Goal: Information Seeking & Learning: Learn about a topic

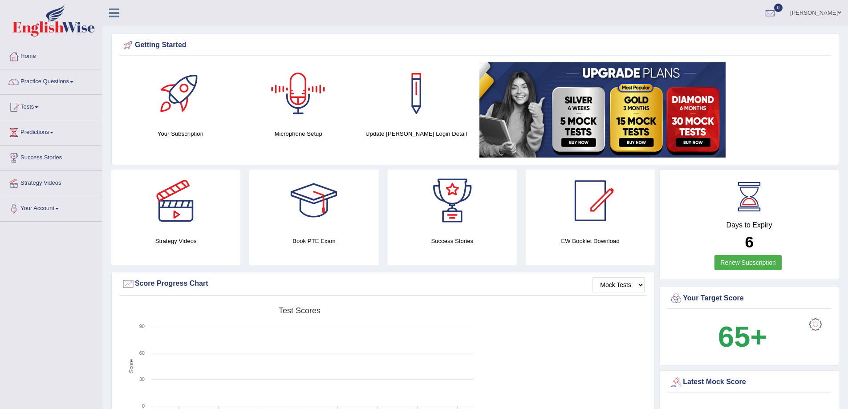
click at [292, 107] on div at bounding box center [298, 93] width 62 height 62
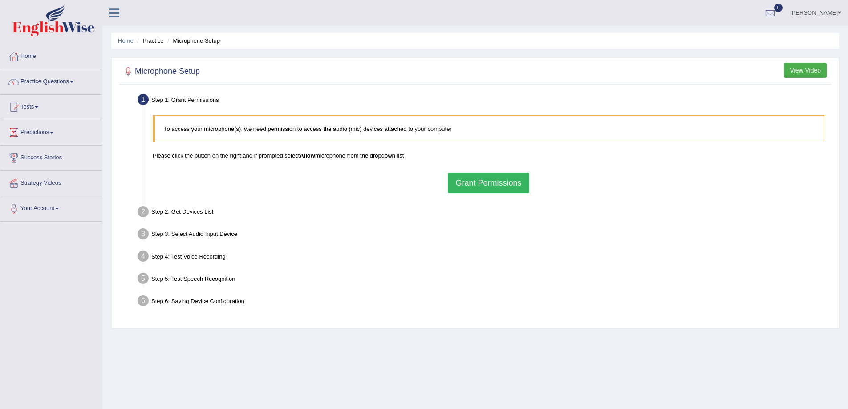
click at [475, 180] on button "Grant Permissions" at bounding box center [488, 183] width 81 height 20
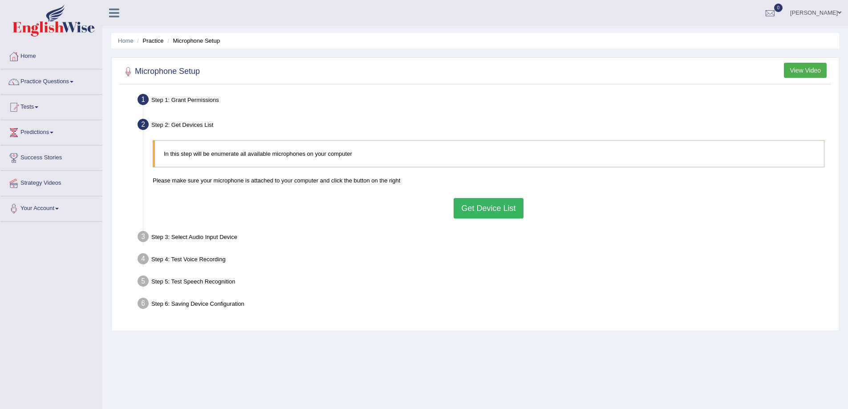
click at [478, 207] on button "Get Device List" at bounding box center [488, 208] width 69 height 20
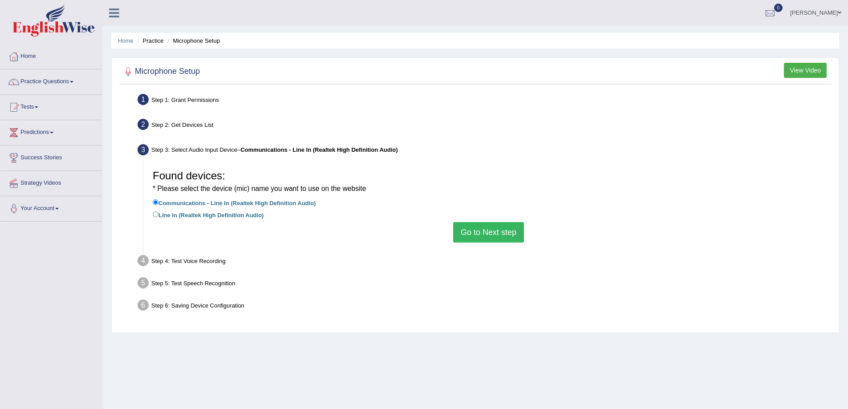
click at [483, 230] on button "Go to Next step" at bounding box center [488, 232] width 71 height 20
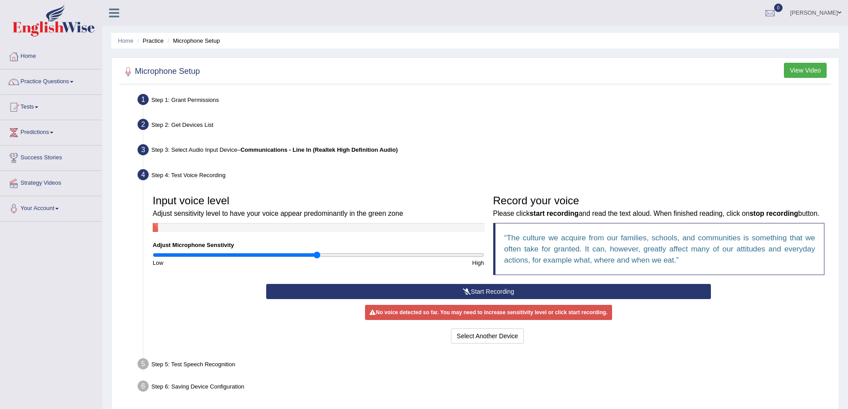
click at [493, 299] on button "Start Recording" at bounding box center [488, 291] width 445 height 15
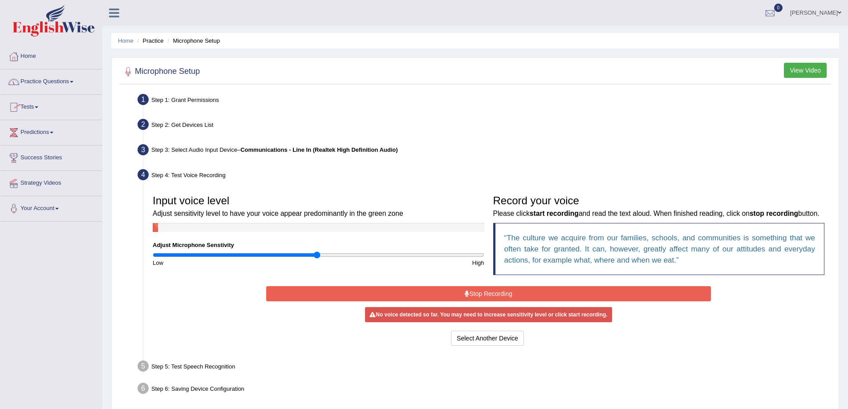
click at [75, 81] on link "Practice Questions" at bounding box center [50, 80] width 101 height 22
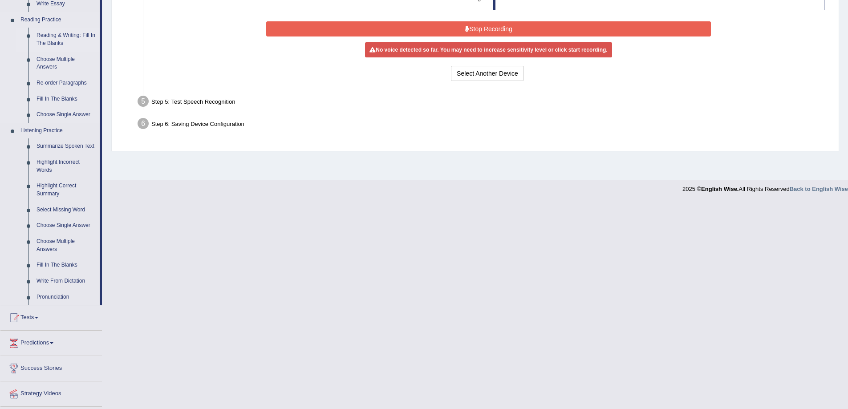
scroll to position [267, 0]
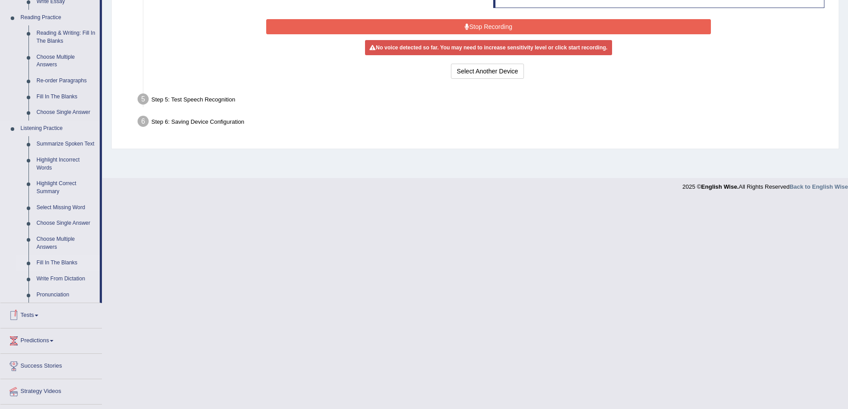
click at [58, 264] on link "Fill In The Blanks" at bounding box center [65, 263] width 67 height 16
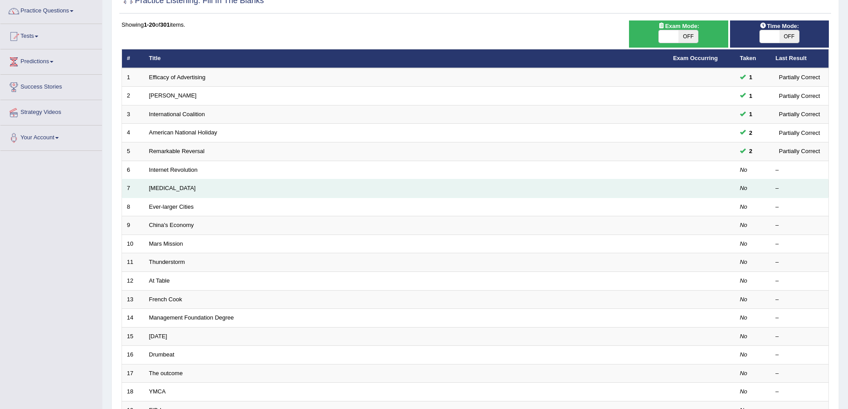
scroll to position [180, 0]
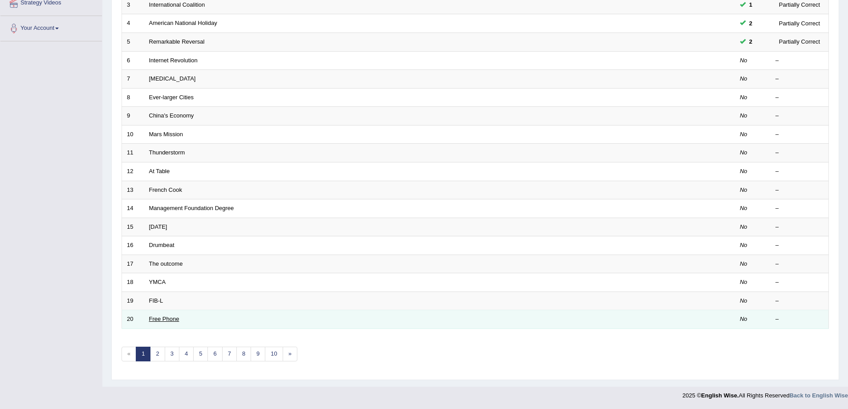
click at [171, 322] on link "Free Phone" at bounding box center [164, 319] width 30 height 7
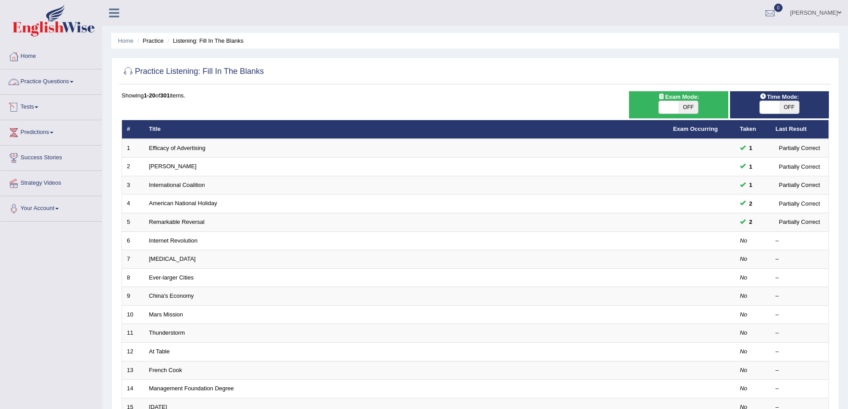
click at [73, 81] on link "Practice Questions" at bounding box center [50, 80] width 101 height 22
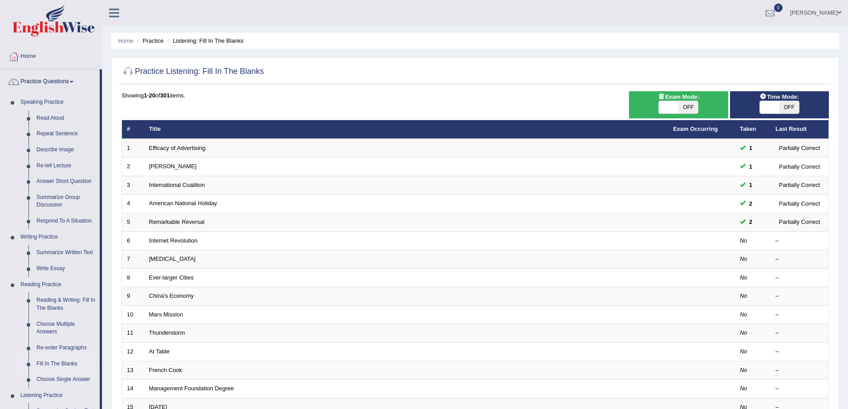
click at [57, 363] on link "Fill In The Blanks" at bounding box center [65, 364] width 67 height 16
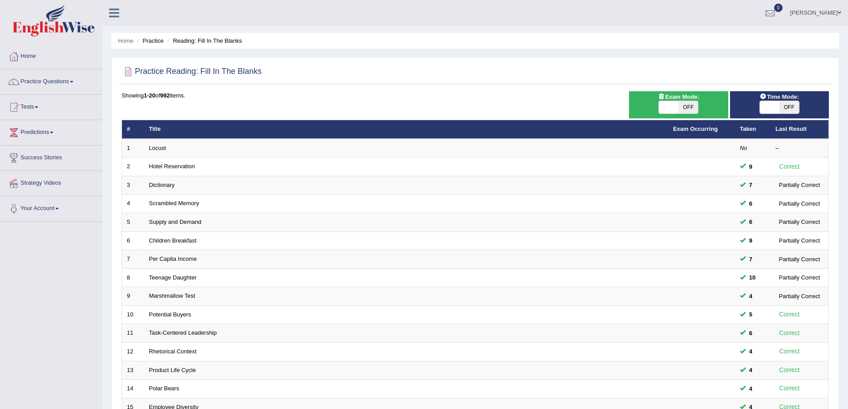
click at [689, 105] on span "OFF" at bounding box center [688, 107] width 20 height 12
checkbox input "true"
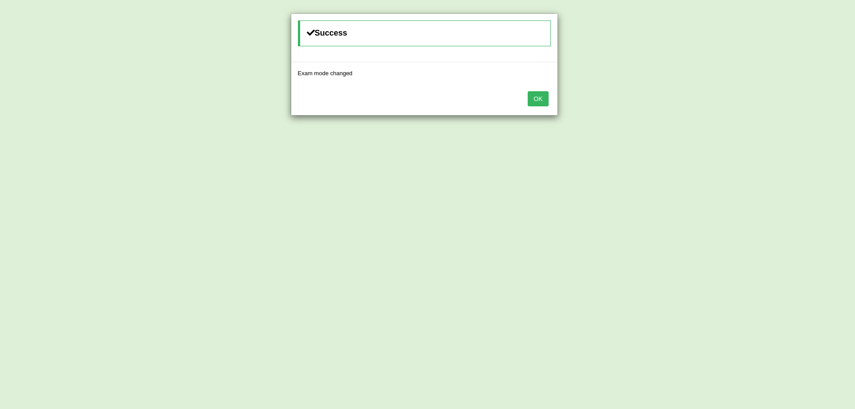
click at [535, 99] on button "OK" at bounding box center [538, 98] width 20 height 15
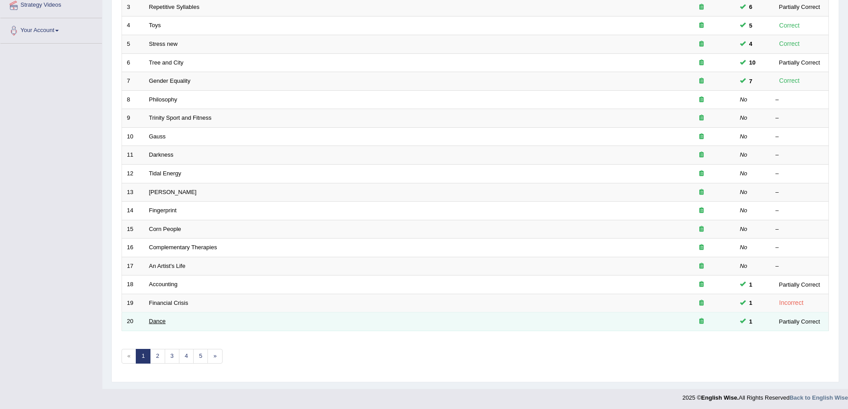
click at [153, 323] on link "Dance" at bounding box center [157, 321] width 17 height 7
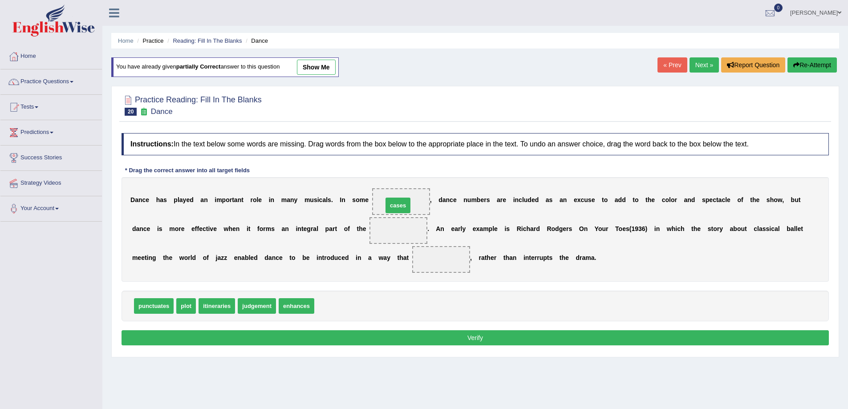
drag, startPoint x: 329, startPoint y: 308, endPoint x: 398, endPoint y: 207, distance: 121.7
drag, startPoint x: 256, startPoint y: 307, endPoint x: 447, endPoint y: 266, distance: 196.1
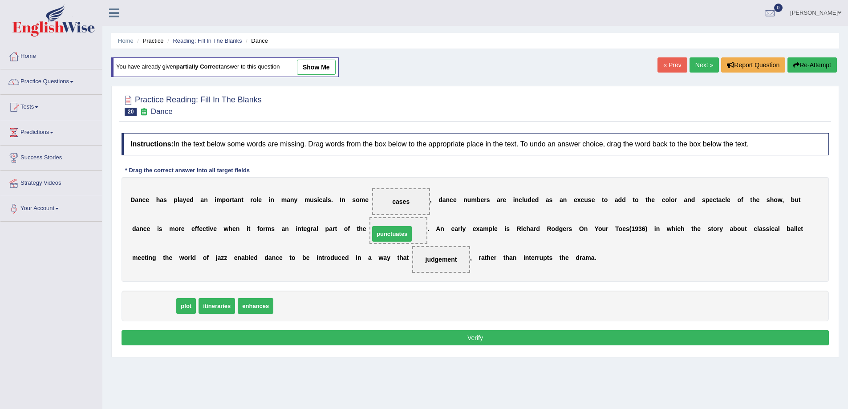
drag, startPoint x: 138, startPoint y: 310, endPoint x: 376, endPoint y: 238, distance: 248.8
click at [481, 338] on button "Verify" at bounding box center [475, 337] width 707 height 15
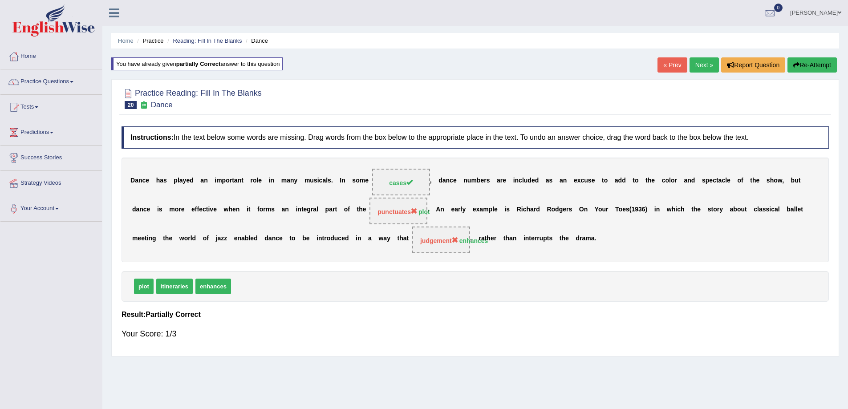
click at [694, 61] on link "Next »" at bounding box center [704, 64] width 29 height 15
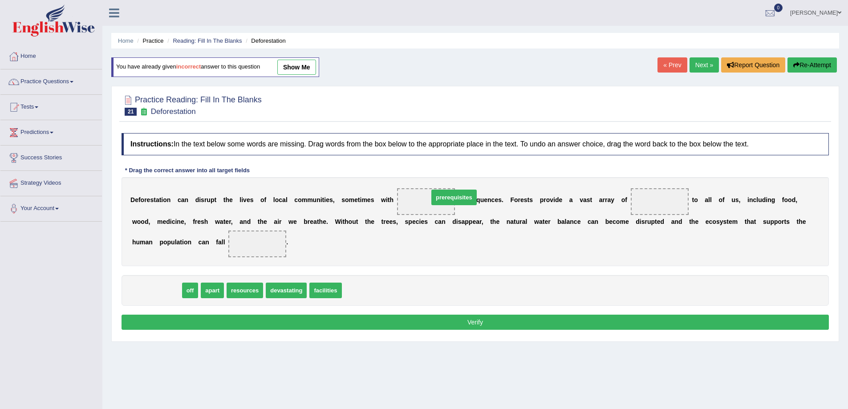
drag, startPoint x: 148, startPoint y: 290, endPoint x: 445, endPoint y: 197, distance: 311.6
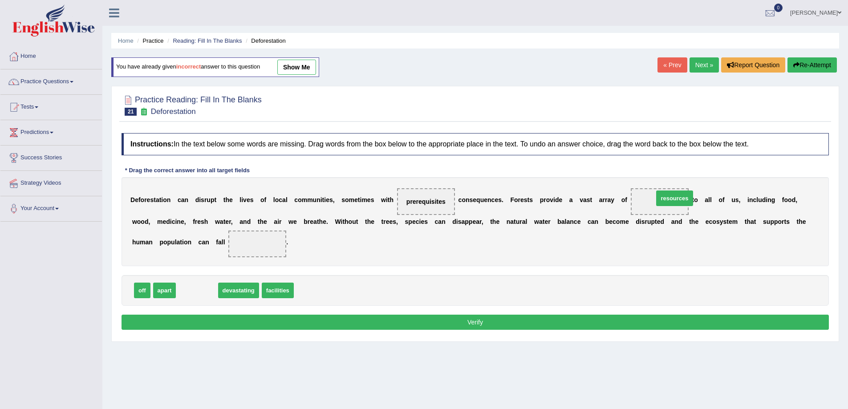
drag, startPoint x: 190, startPoint y: 287, endPoint x: 667, endPoint y: 195, distance: 486.5
click at [347, 377] on div "Home Practice Reading: Fill In The Blanks Deforestation You have already given …" at bounding box center [475, 222] width 746 height 445
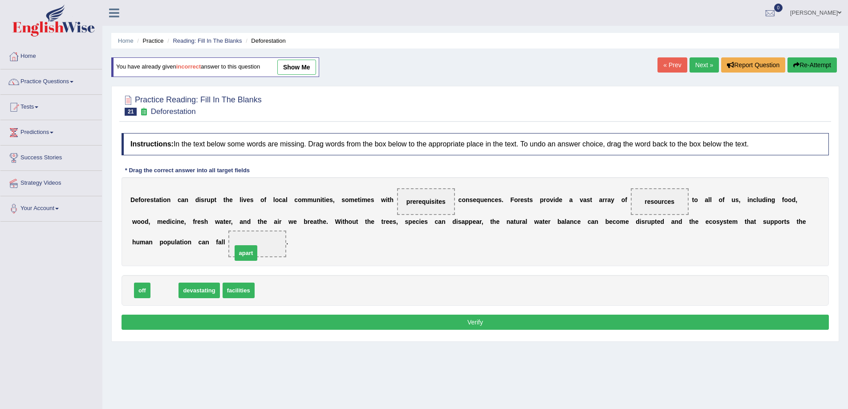
drag, startPoint x: 158, startPoint y: 292, endPoint x: 250, endPoint y: 251, distance: 100.7
click at [475, 326] on button "Verify" at bounding box center [475, 322] width 707 height 15
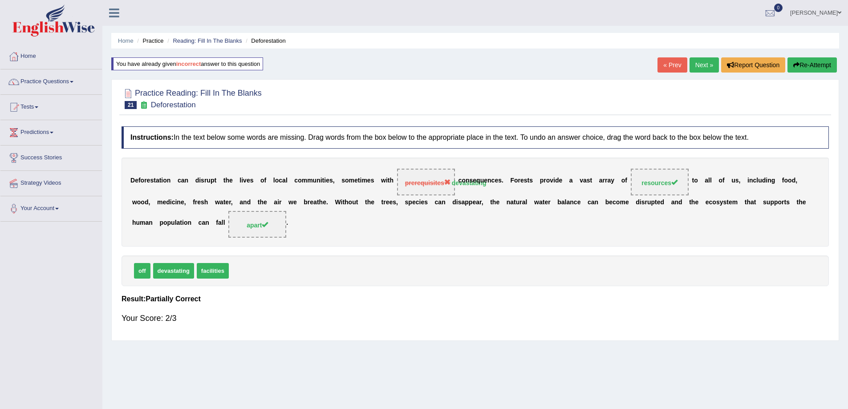
click at [698, 67] on link "Next »" at bounding box center [704, 64] width 29 height 15
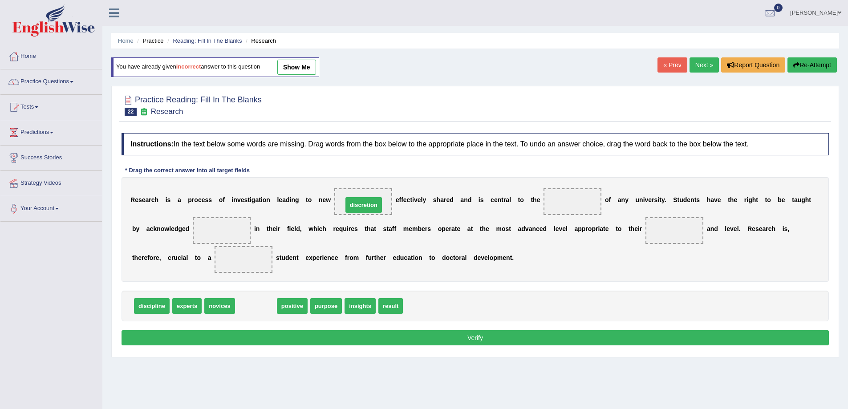
drag, startPoint x: 244, startPoint y: 307, endPoint x: 352, endPoint y: 206, distance: 147.7
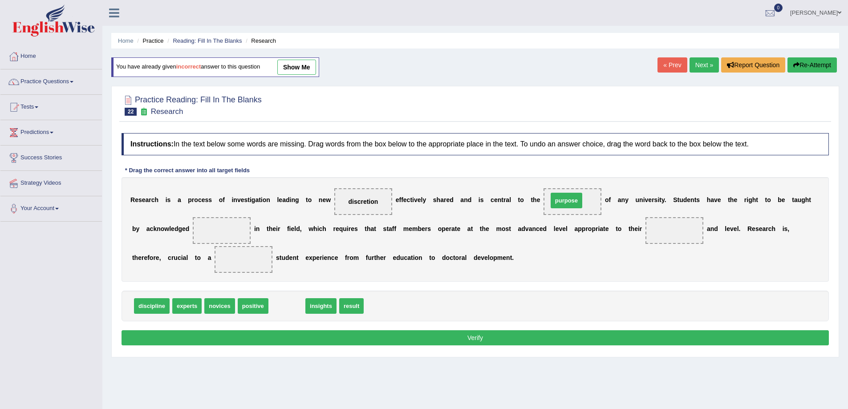
drag, startPoint x: 288, startPoint y: 307, endPoint x: 567, endPoint y: 201, distance: 298.8
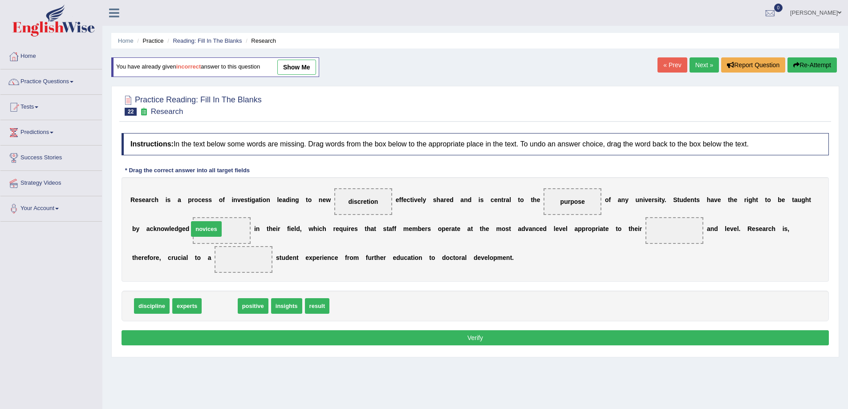
drag, startPoint x: 216, startPoint y: 306, endPoint x: 203, endPoint y: 229, distance: 78.2
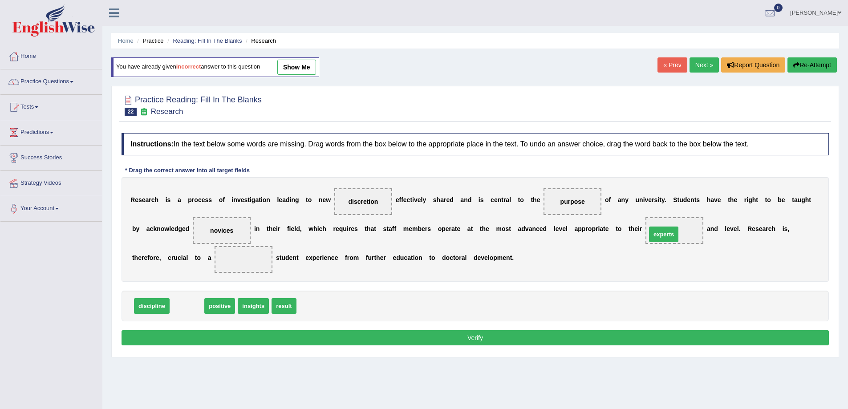
drag, startPoint x: 190, startPoint y: 304, endPoint x: 661, endPoint y: 234, distance: 476.2
drag, startPoint x: 190, startPoint y: 310, endPoint x: 247, endPoint y: 269, distance: 70.2
click at [468, 335] on button "Verify" at bounding box center [475, 337] width 707 height 15
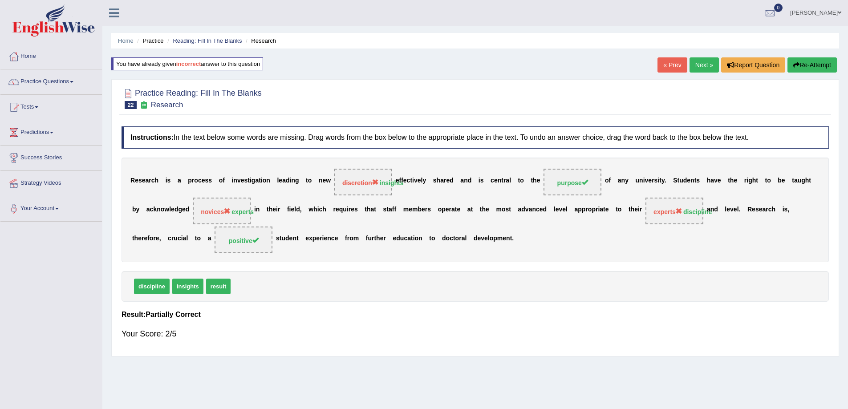
click at [693, 69] on link "Next »" at bounding box center [704, 64] width 29 height 15
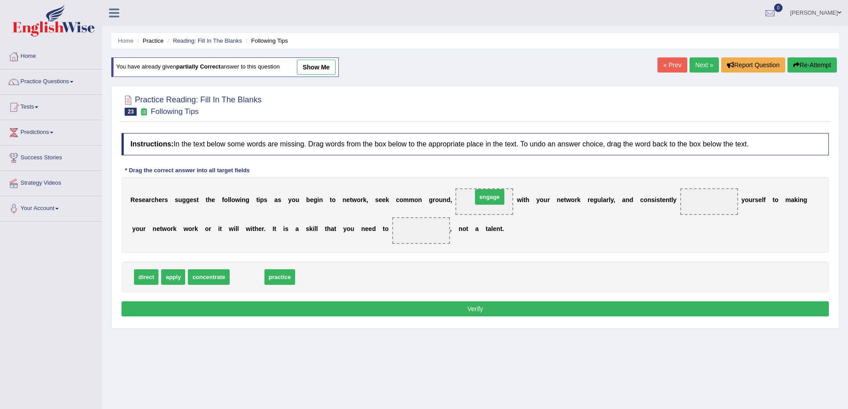
drag, startPoint x: 244, startPoint y: 276, endPoint x: 487, endPoint y: 195, distance: 255.5
drag, startPoint x: 168, startPoint y: 277, endPoint x: 697, endPoint y: 205, distance: 533.7
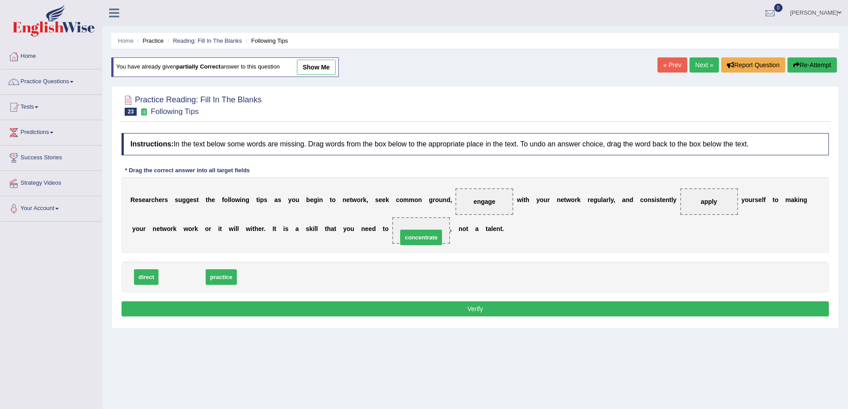
drag, startPoint x: 175, startPoint y: 277, endPoint x: 414, endPoint y: 230, distance: 243.6
click at [479, 312] on button "Verify" at bounding box center [475, 308] width 707 height 15
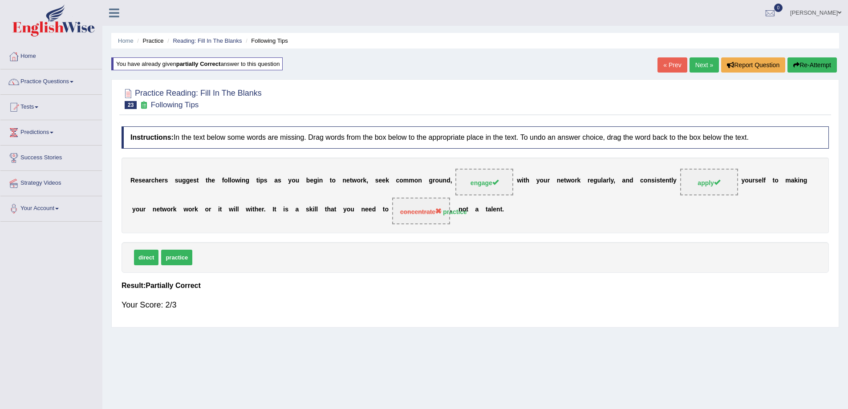
click at [694, 64] on link "Next »" at bounding box center [704, 64] width 29 height 15
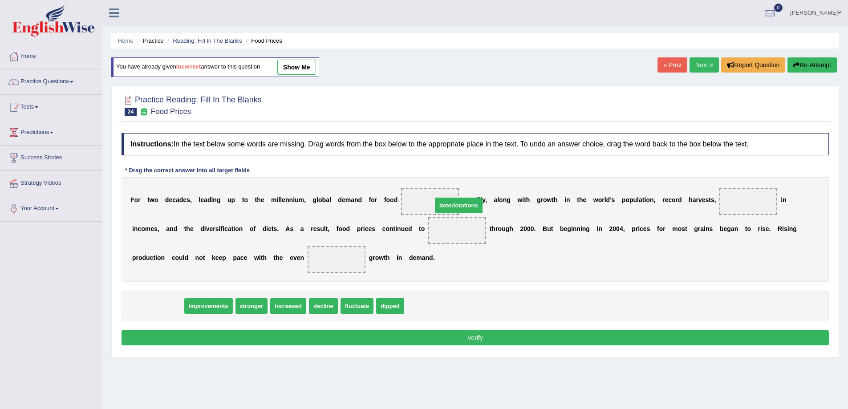
drag, startPoint x: 158, startPoint y: 308, endPoint x: 441, endPoint y: 204, distance: 301.5
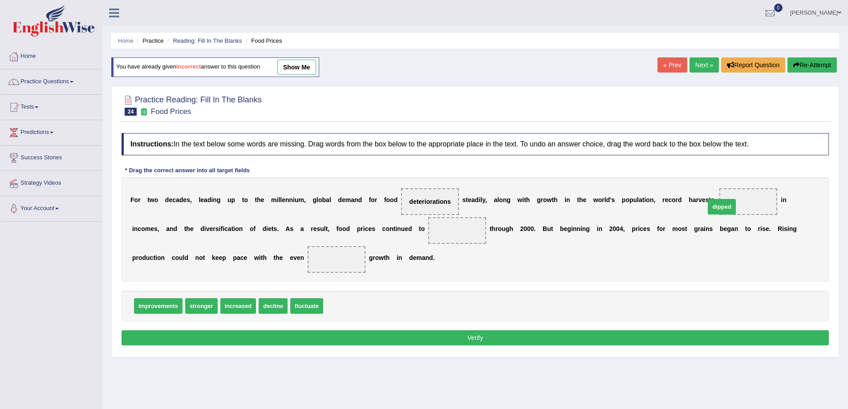
drag, startPoint x: 343, startPoint y: 305, endPoint x: 748, endPoint y: 206, distance: 417.5
drag, startPoint x: 235, startPoint y: 308, endPoint x: 463, endPoint y: 247, distance: 235.8
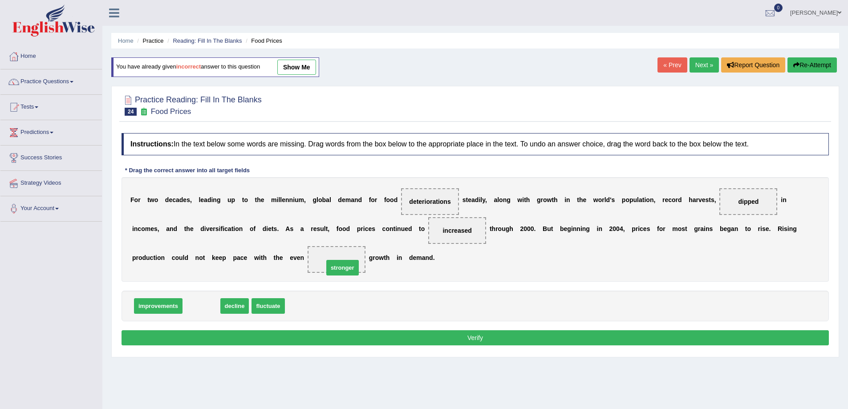
drag, startPoint x: 201, startPoint y: 307, endPoint x: 342, endPoint y: 268, distance: 145.9
click at [460, 341] on button "Verify" at bounding box center [475, 337] width 707 height 15
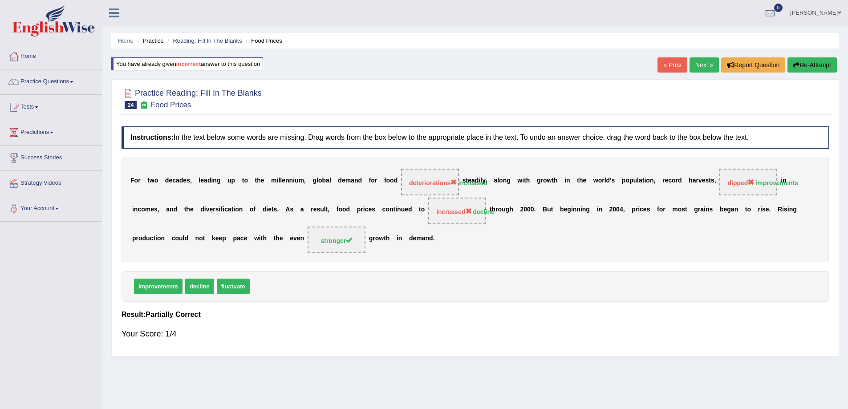
click at [819, 58] on button "Re-Attempt" at bounding box center [811, 64] width 49 height 15
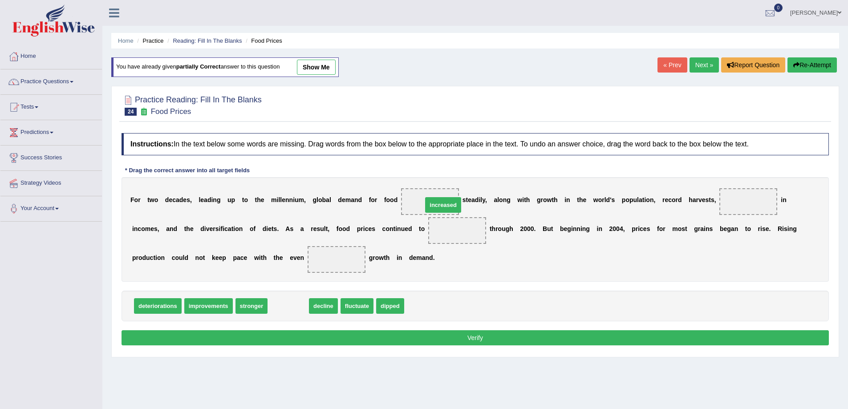
drag, startPoint x: 288, startPoint y: 308, endPoint x: 443, endPoint y: 207, distance: 185.0
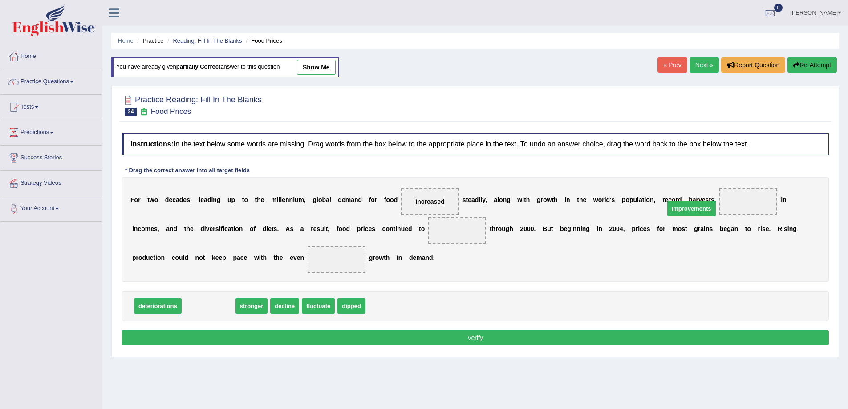
drag, startPoint x: 196, startPoint y: 309, endPoint x: 704, endPoint y: 199, distance: 519.3
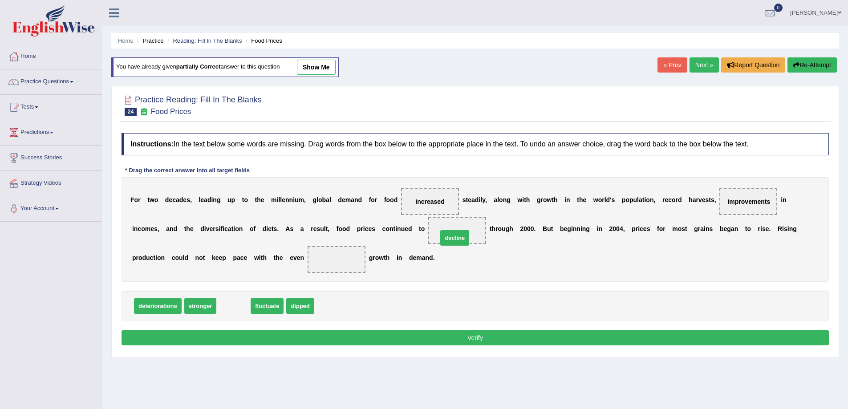
drag, startPoint x: 230, startPoint y: 305, endPoint x: 462, endPoint y: 223, distance: 245.8
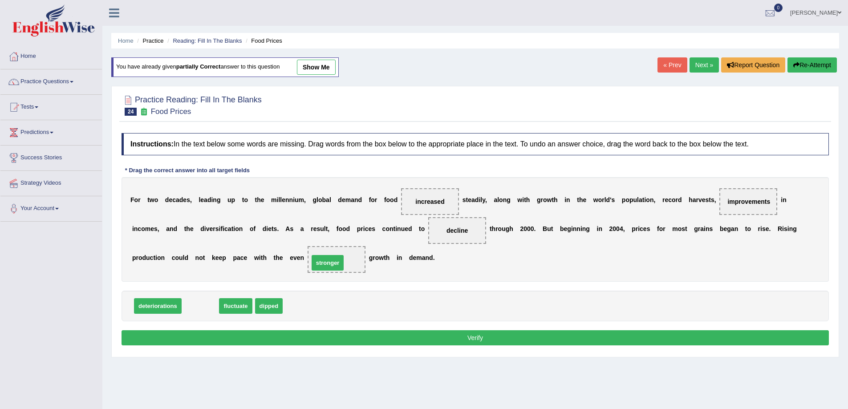
drag, startPoint x: 202, startPoint y: 308, endPoint x: 329, endPoint y: 264, distance: 134.4
click at [481, 337] on button "Verify" at bounding box center [475, 337] width 707 height 15
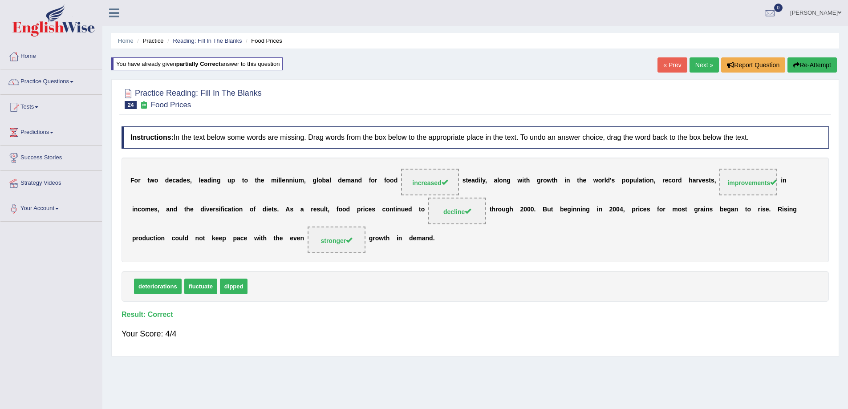
click at [690, 63] on link "Next »" at bounding box center [704, 64] width 29 height 15
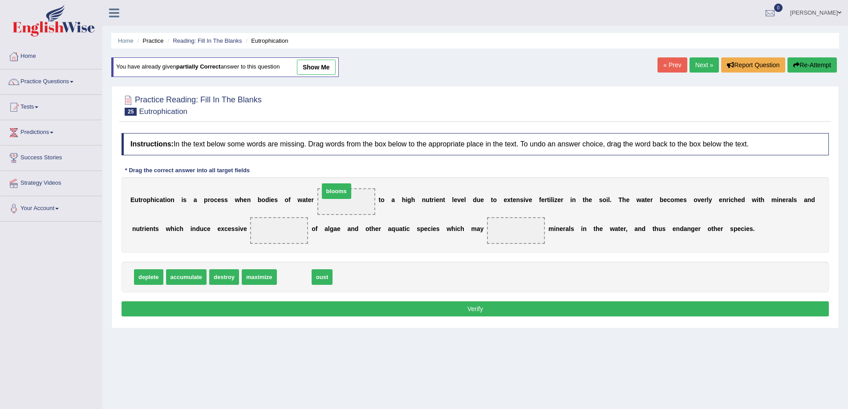
drag, startPoint x: 297, startPoint y: 281, endPoint x: 340, endPoint y: 195, distance: 95.8
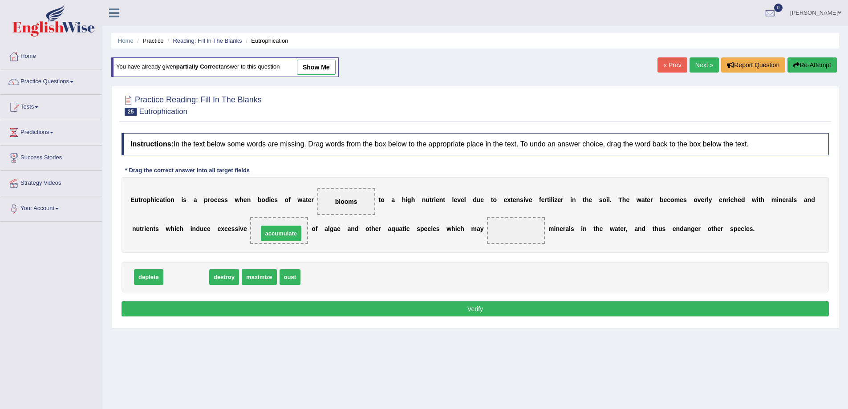
drag, startPoint x: 186, startPoint y: 278, endPoint x: 281, endPoint y: 234, distance: 104.4
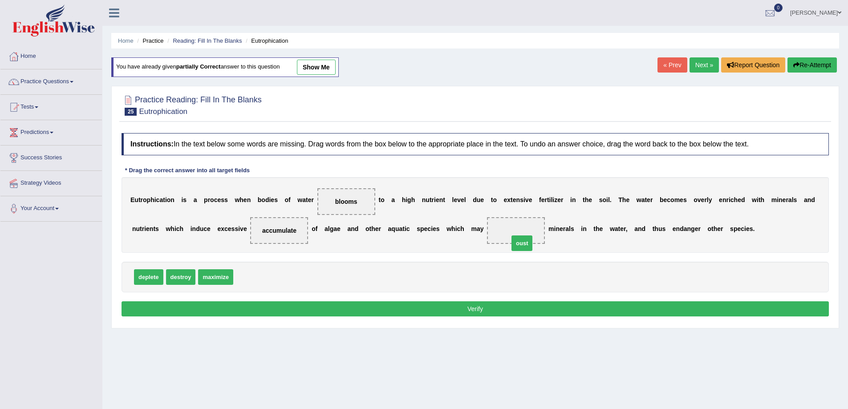
drag, startPoint x: 248, startPoint y: 277, endPoint x: 523, endPoint y: 244, distance: 277.6
click at [481, 312] on button "Verify" at bounding box center [475, 308] width 707 height 15
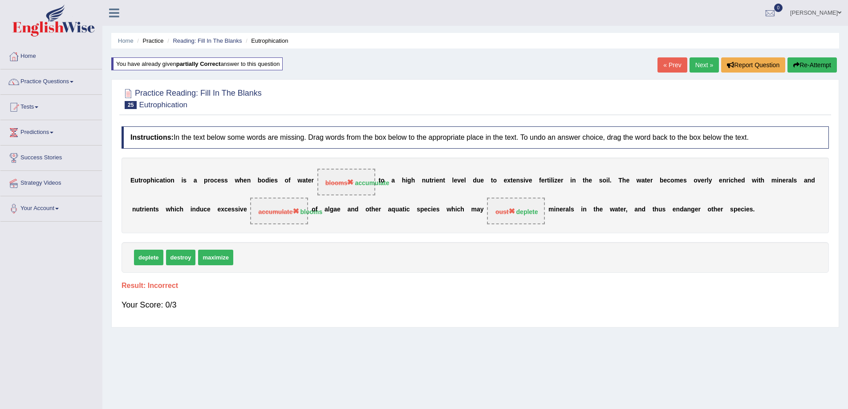
click at [802, 62] on button "Re-Attempt" at bounding box center [811, 64] width 49 height 15
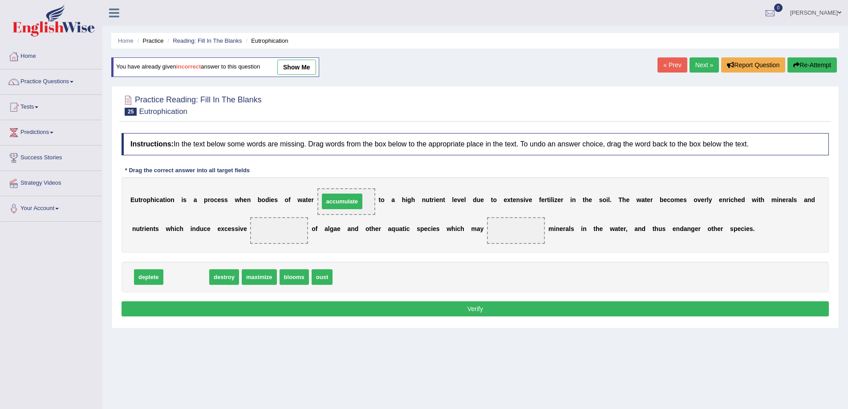
drag, startPoint x: 185, startPoint y: 278, endPoint x: 341, endPoint y: 203, distance: 173.2
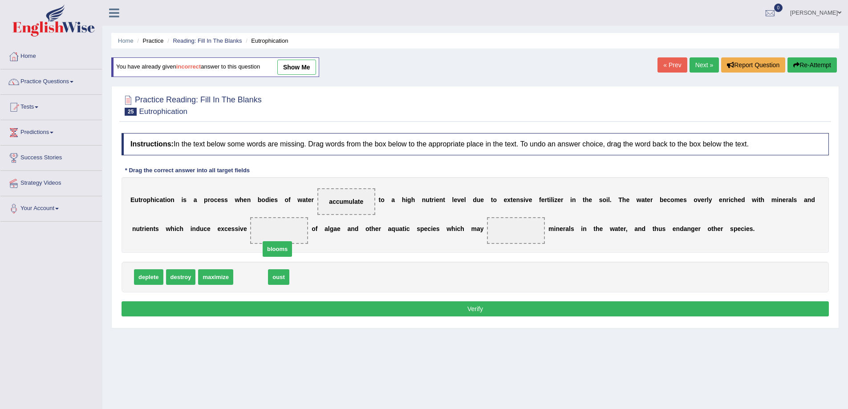
drag, startPoint x: 248, startPoint y: 273, endPoint x: 280, endPoint y: 235, distance: 50.3
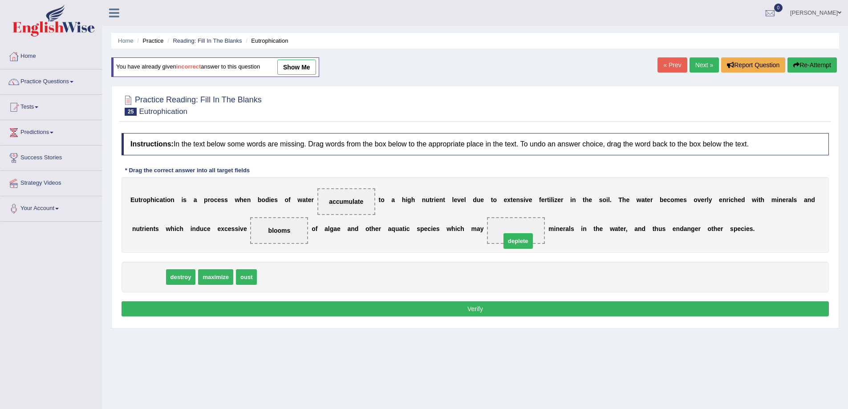
drag, startPoint x: 147, startPoint y: 283, endPoint x: 517, endPoint y: 247, distance: 371.2
click at [456, 301] on button "Verify" at bounding box center [475, 308] width 707 height 15
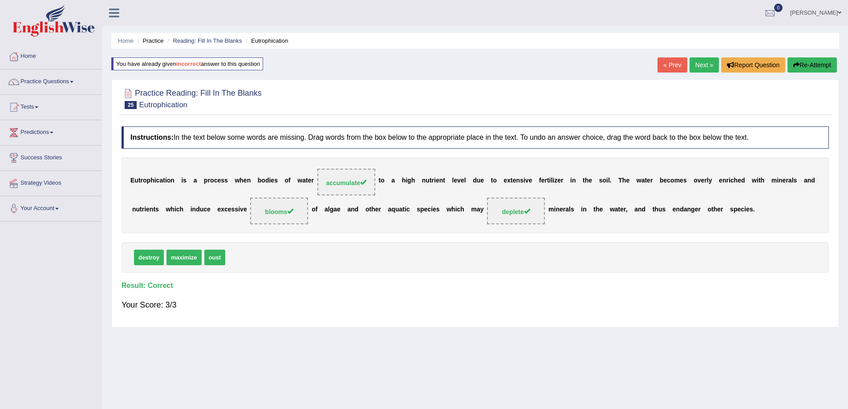
click at [697, 66] on link "Next »" at bounding box center [704, 64] width 29 height 15
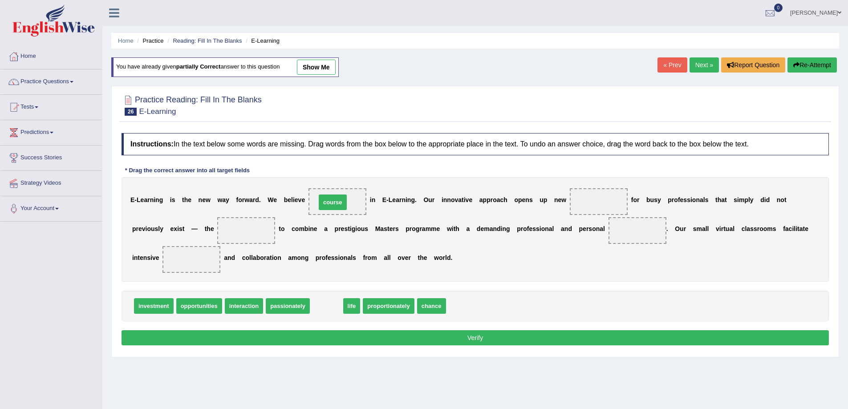
drag, startPoint x: 331, startPoint y: 305, endPoint x: 337, endPoint y: 201, distance: 103.9
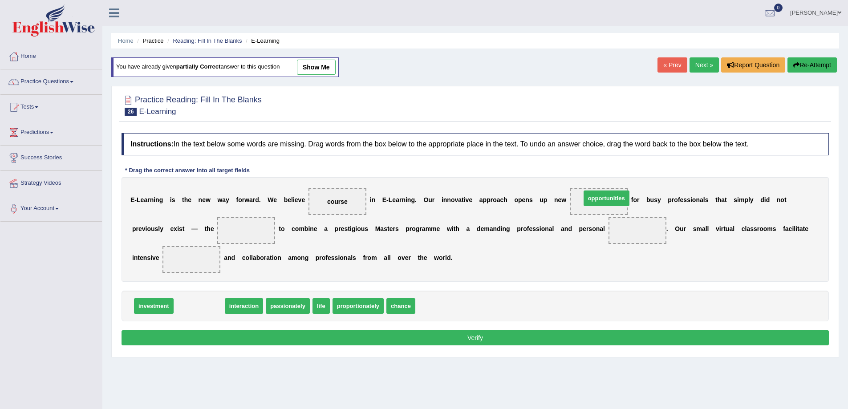
drag, startPoint x: 194, startPoint y: 306, endPoint x: 601, endPoint y: 199, distance: 421.3
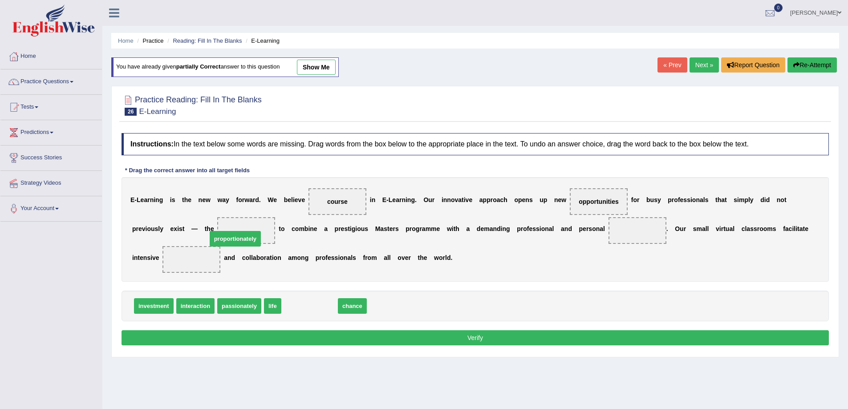
drag, startPoint x: 319, startPoint y: 308, endPoint x: 248, endPoint y: 239, distance: 98.8
drag, startPoint x: 239, startPoint y: 227, endPoint x: 247, endPoint y: 239, distance: 14.6
click at [247, 239] on span "proportionately" at bounding box center [246, 230] width 58 height 27
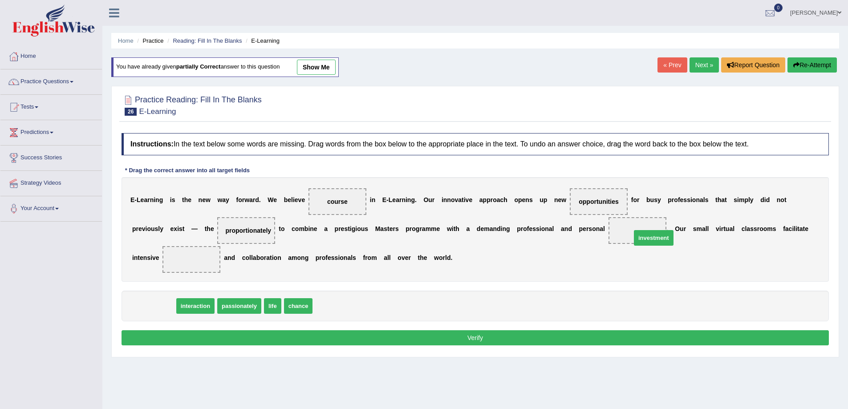
drag, startPoint x: 145, startPoint y: 310, endPoint x: 645, endPoint y: 241, distance: 504.7
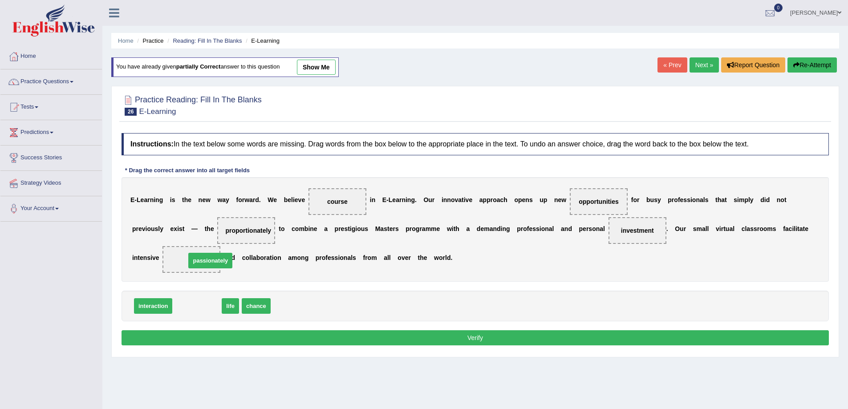
drag, startPoint x: 199, startPoint y: 308, endPoint x: 213, endPoint y: 262, distance: 47.3
click at [472, 337] on button "Verify" at bounding box center [475, 337] width 707 height 15
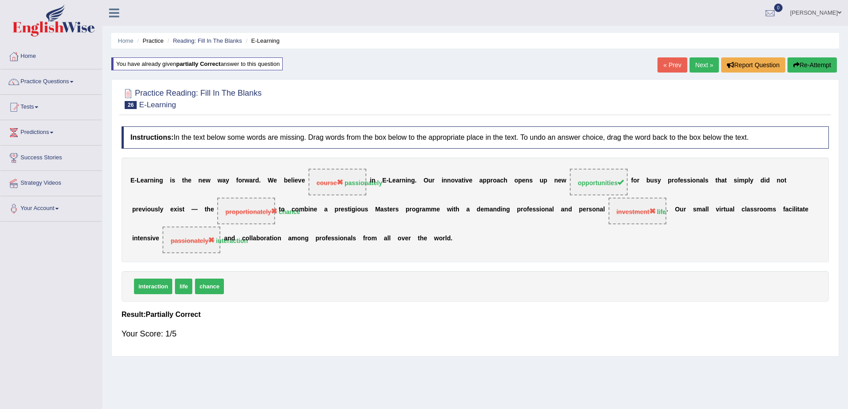
click at [693, 67] on link "Next »" at bounding box center [704, 64] width 29 height 15
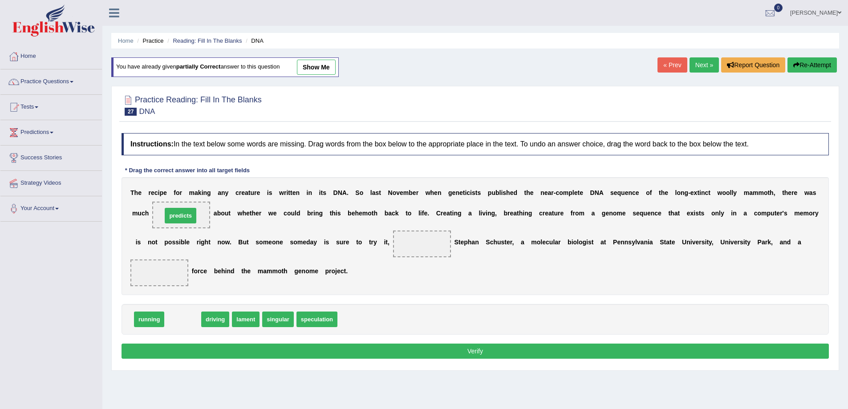
drag, startPoint x: 171, startPoint y: 319, endPoint x: 169, endPoint y: 215, distance: 103.7
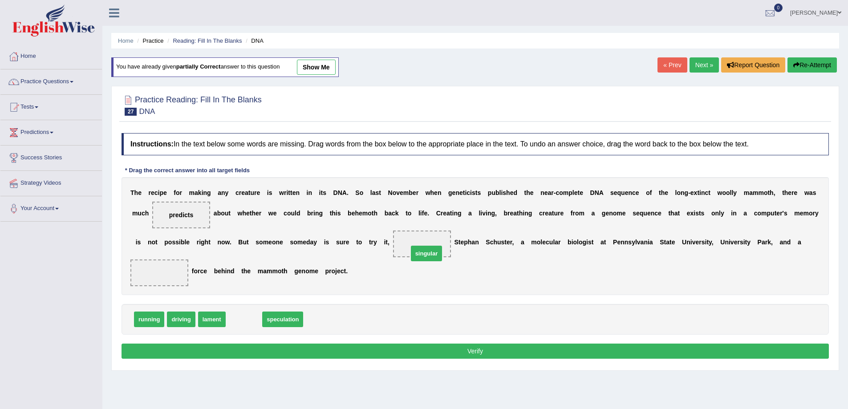
drag, startPoint x: 243, startPoint y: 324, endPoint x: 426, endPoint y: 258, distance: 194.0
drag, startPoint x: 245, startPoint y: 320, endPoint x: 159, endPoint y: 284, distance: 93.6
click at [476, 349] on button "Verify" at bounding box center [475, 351] width 707 height 15
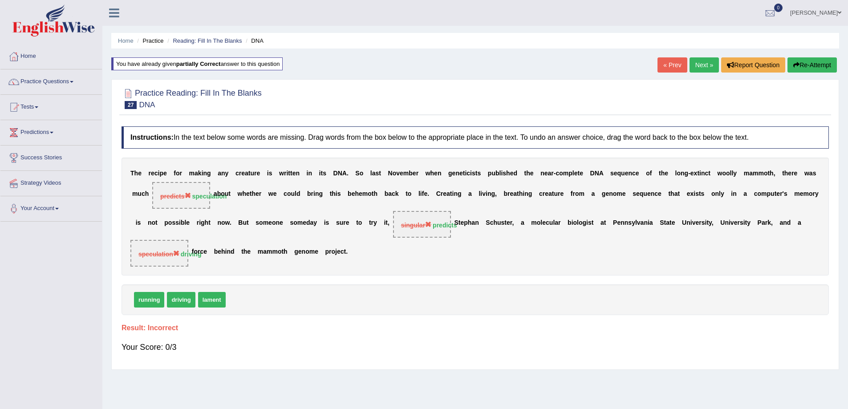
click at [696, 61] on link "Next »" at bounding box center [704, 64] width 29 height 15
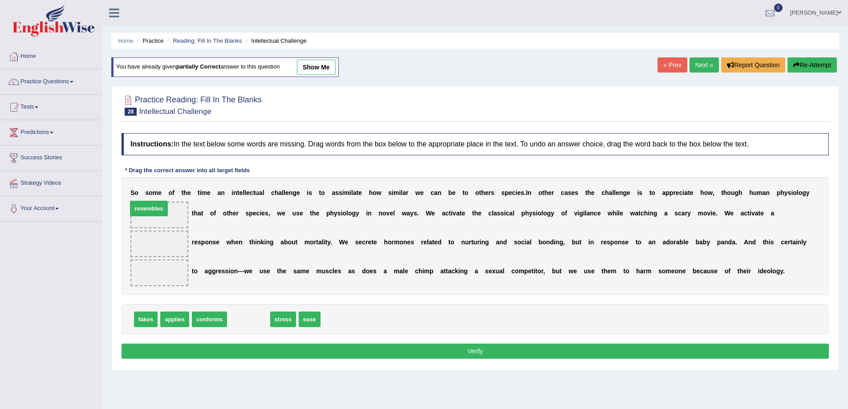
drag, startPoint x: 245, startPoint y: 325, endPoint x: 145, endPoint y: 214, distance: 149.1
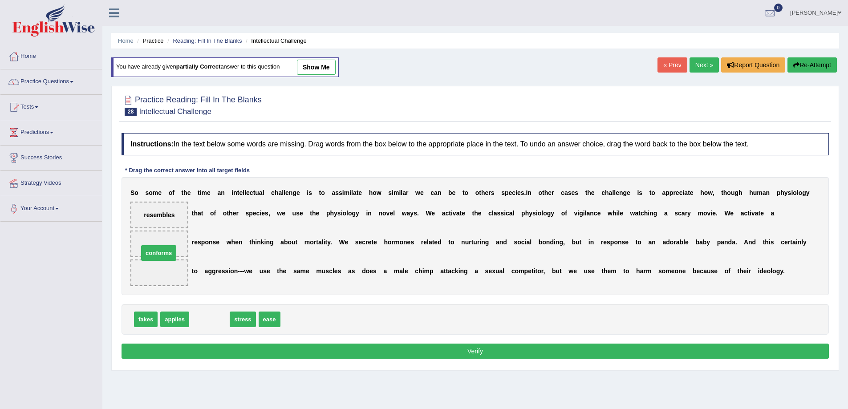
drag, startPoint x: 212, startPoint y: 326, endPoint x: 161, endPoint y: 260, distance: 83.5
drag, startPoint x: 163, startPoint y: 276, endPoint x: 161, endPoint y: 242, distance: 34.3
drag, startPoint x: 208, startPoint y: 317, endPoint x: 163, endPoint y: 272, distance: 63.0
click at [476, 352] on button "Verify" at bounding box center [475, 351] width 707 height 15
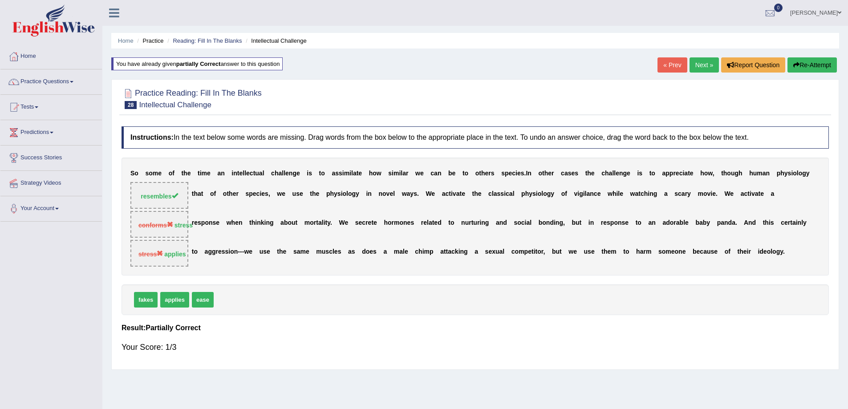
click at [697, 60] on link "Next »" at bounding box center [704, 64] width 29 height 15
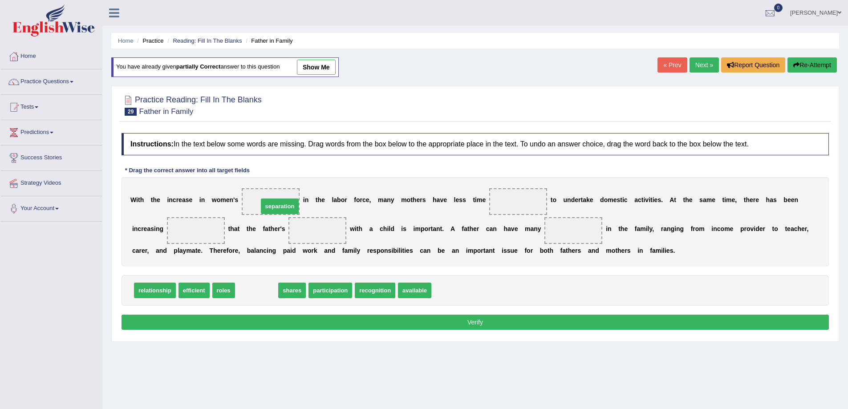
drag, startPoint x: 263, startPoint y: 291, endPoint x: 286, endPoint y: 207, distance: 87.3
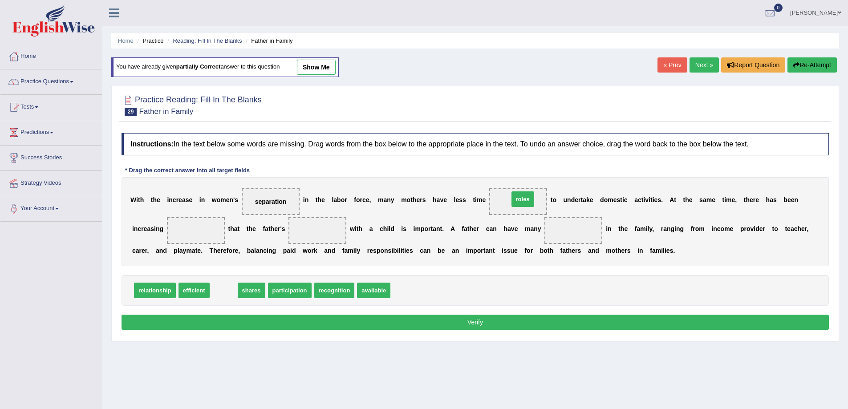
drag, startPoint x: 223, startPoint y: 290, endPoint x: 523, endPoint y: 199, distance: 312.8
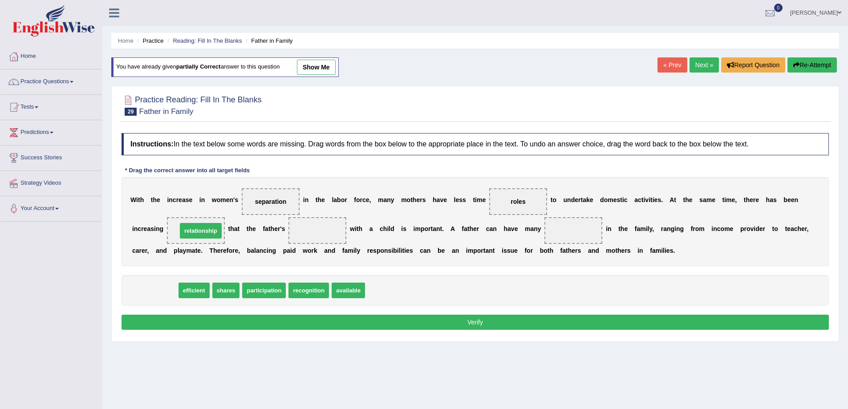
drag, startPoint x: 162, startPoint y: 291, endPoint x: 209, endPoint y: 231, distance: 76.1
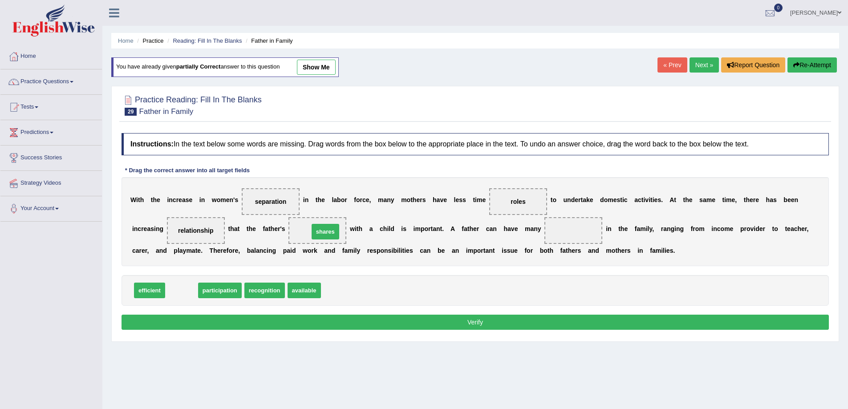
drag, startPoint x: 173, startPoint y: 290, endPoint x: 321, endPoint y: 228, distance: 160.6
drag, startPoint x: 512, startPoint y: 200, endPoint x: 568, endPoint y: 236, distance: 65.7
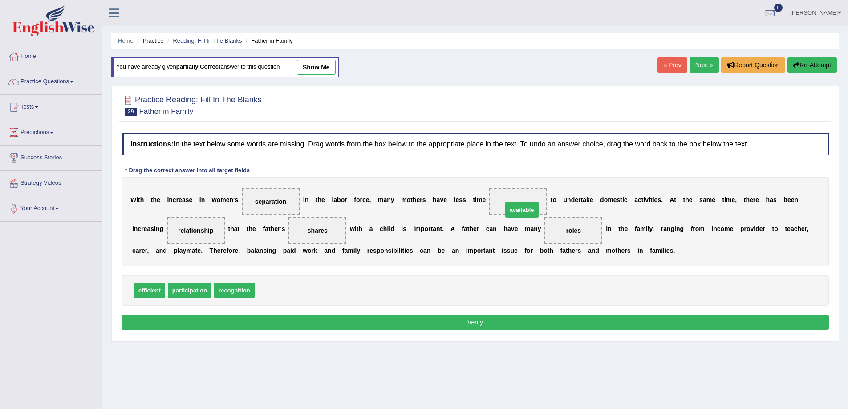
drag, startPoint x: 270, startPoint y: 288, endPoint x: 518, endPoint y: 207, distance: 260.7
click at [479, 319] on button "Verify" at bounding box center [475, 322] width 707 height 15
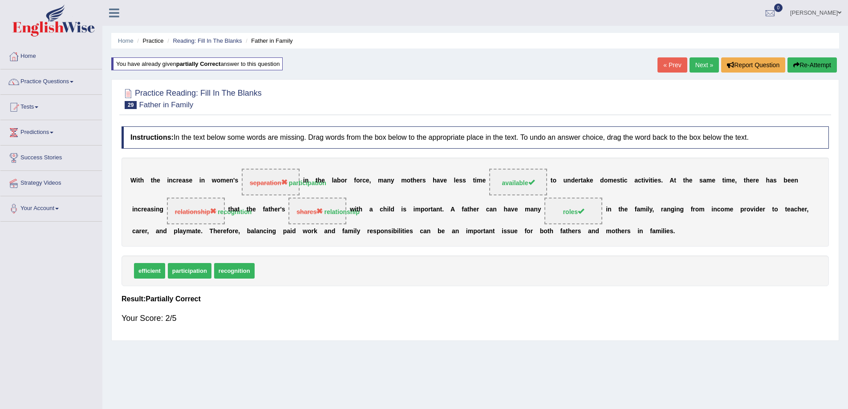
click at [809, 57] on button "Re-Attempt" at bounding box center [811, 64] width 49 height 15
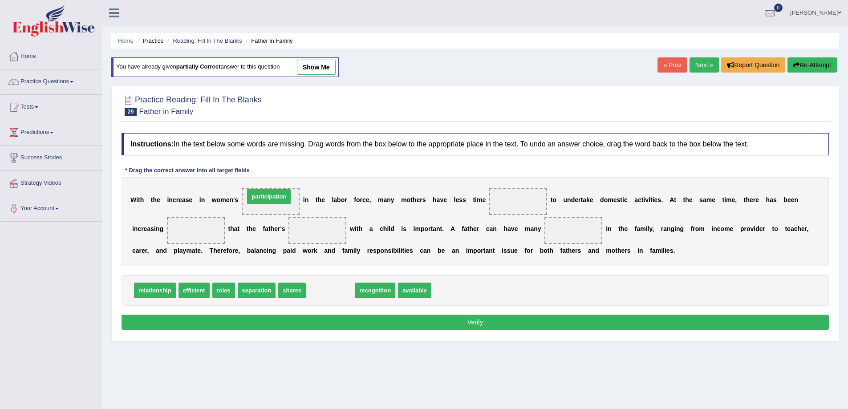
drag, startPoint x: 328, startPoint y: 294, endPoint x: 266, endPoint y: 200, distance: 112.2
drag, startPoint x: 322, startPoint y: 288, endPoint x: 513, endPoint y: 206, distance: 208.0
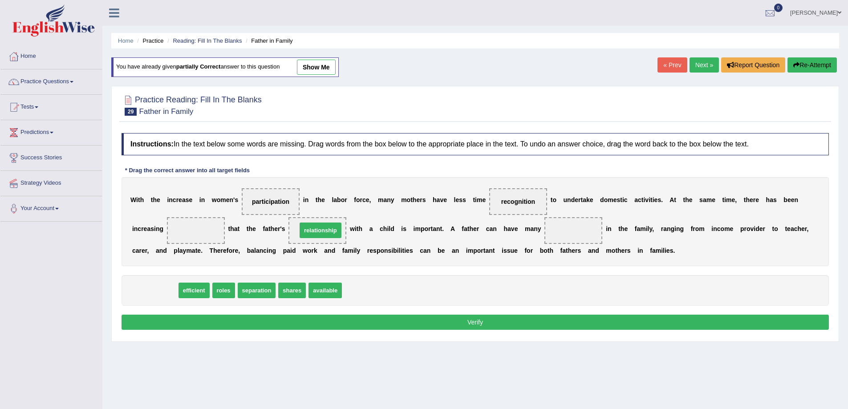
drag, startPoint x: 156, startPoint y: 288, endPoint x: 321, endPoint y: 228, distance: 176.2
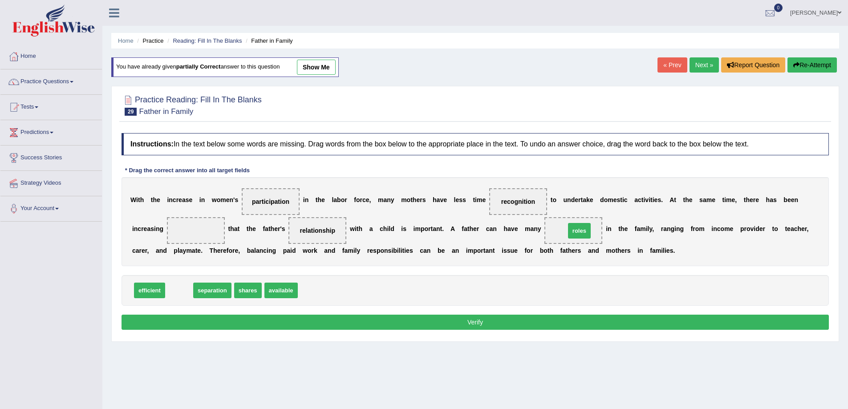
drag, startPoint x: 176, startPoint y: 289, endPoint x: 576, endPoint y: 230, distance: 404.6
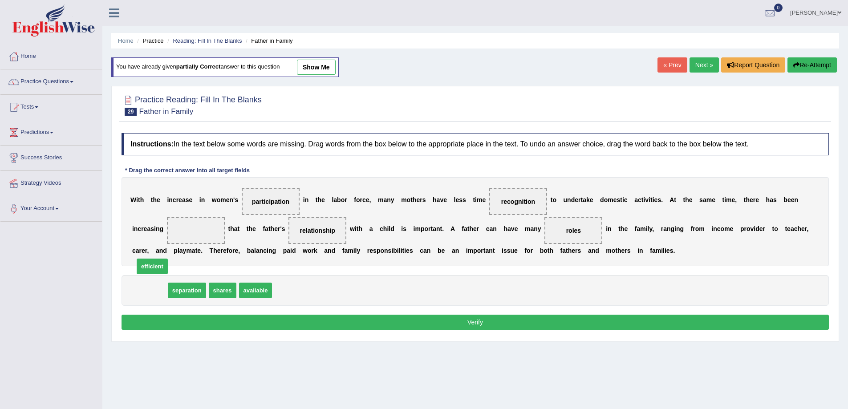
drag, startPoint x: 147, startPoint y: 289, endPoint x: 148, endPoint y: 236, distance: 53.4
click at [148, 259] on span "efficient" at bounding box center [152, 267] width 31 height 16
drag, startPoint x: 150, startPoint y: 288, endPoint x: 206, endPoint y: 231, distance: 80.0
click at [476, 325] on button "Verify" at bounding box center [475, 322] width 707 height 15
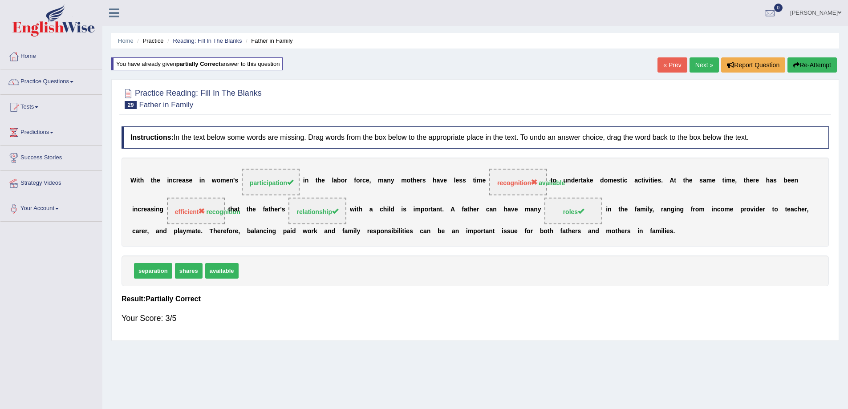
click at [700, 69] on link "Next »" at bounding box center [704, 64] width 29 height 15
